Goal: Navigation & Orientation: Find specific page/section

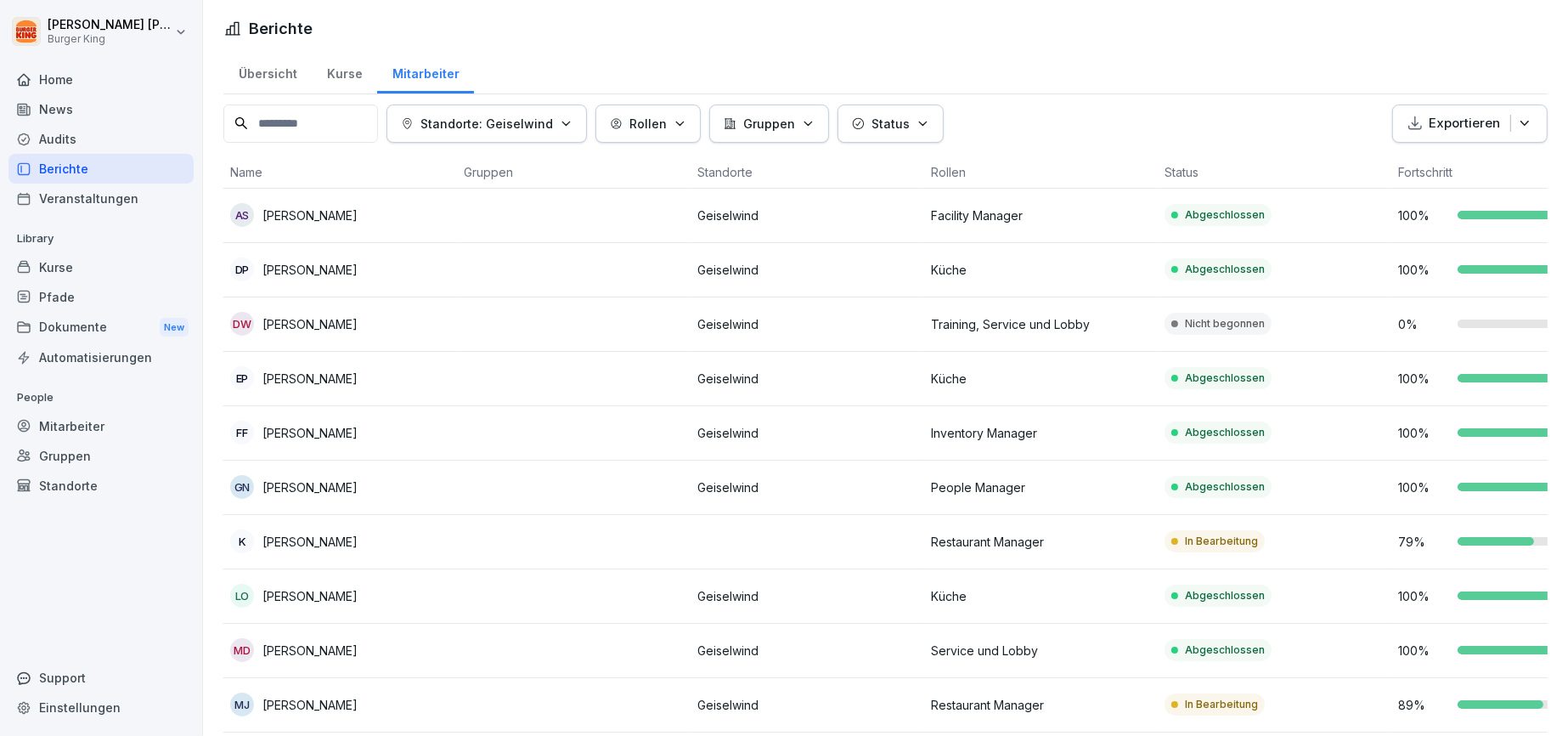
scroll to position [136, 0]
click at [62, 136] on div "Audits" at bounding box center [101, 139] width 185 height 30
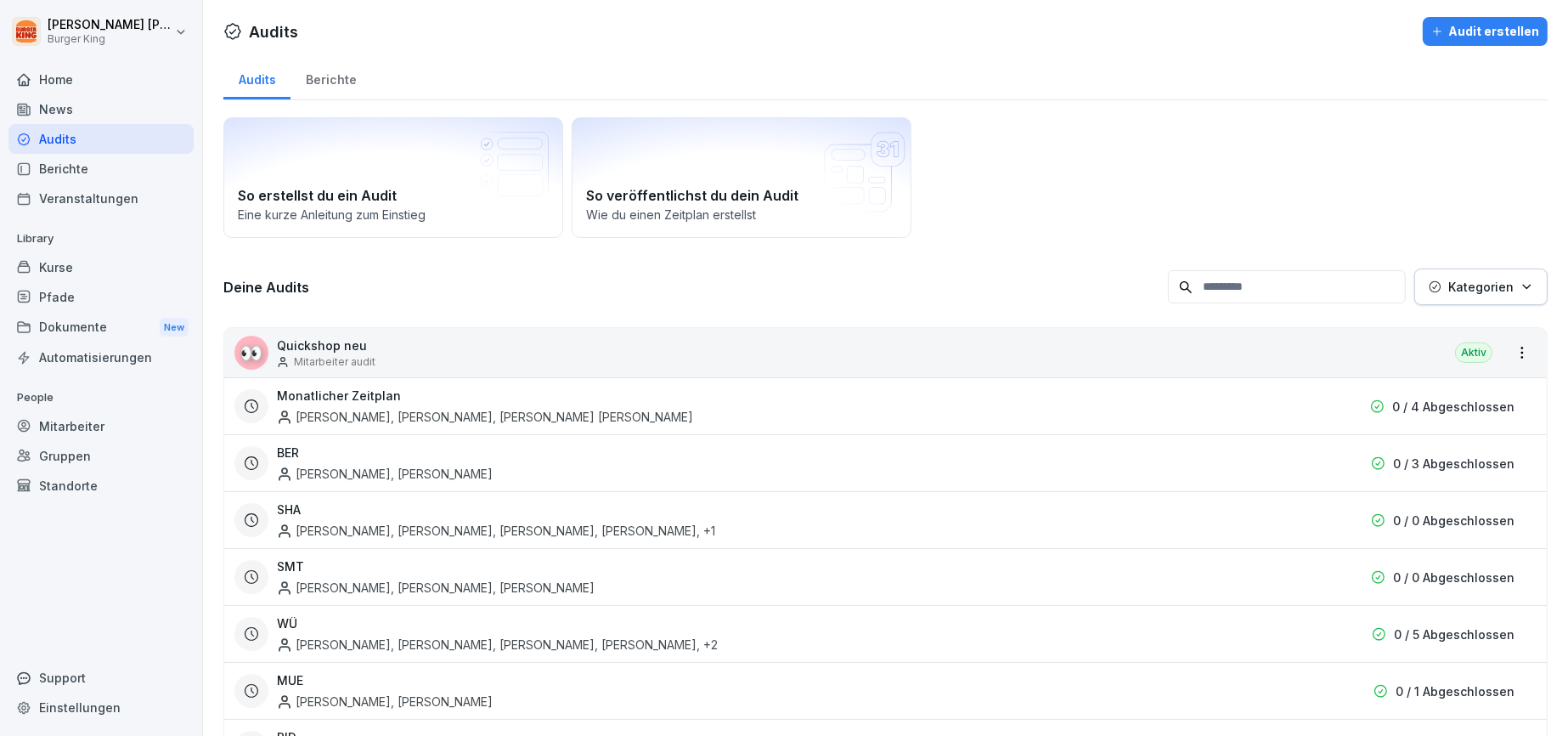
click at [65, 104] on div "News" at bounding box center [101, 109] width 185 height 30
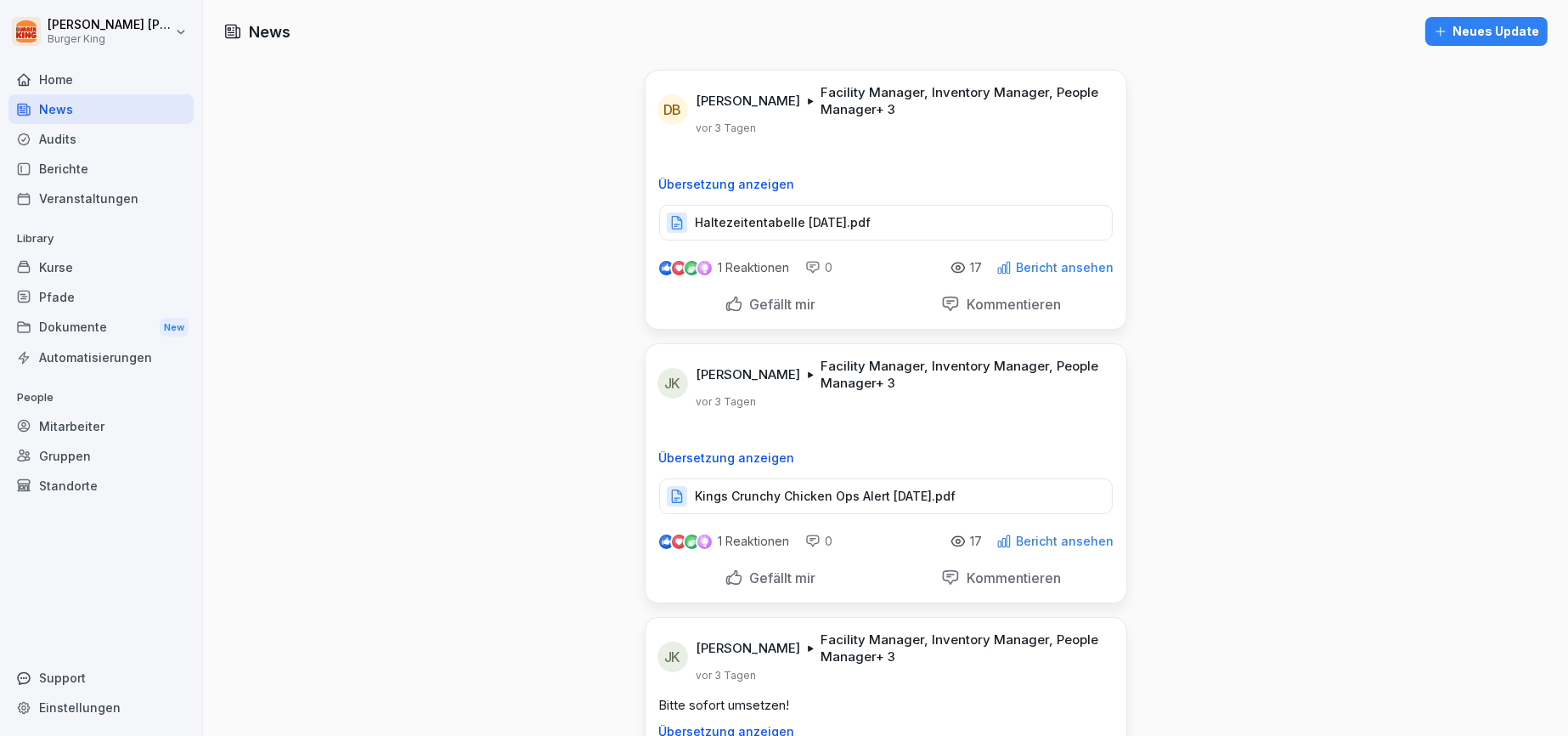
click at [69, 166] on div "Berichte" at bounding box center [101, 169] width 185 height 30
